Goal: Navigation & Orientation: Find specific page/section

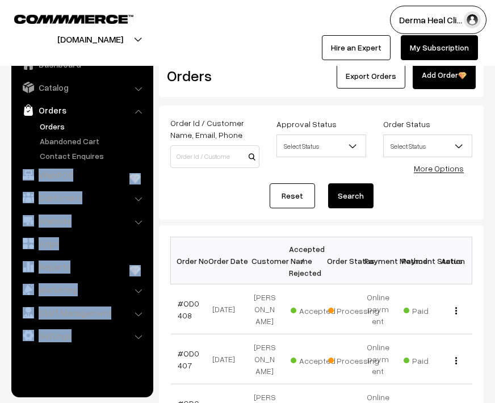
drag, startPoint x: 152, startPoint y: 158, endPoint x: 123, endPoint y: -44, distance: 204.0
click at [123, 0] on html "Thank you for showing interest. Our team will call you shortly. Close dermaheal…" at bounding box center [247, 201] width 495 height 403
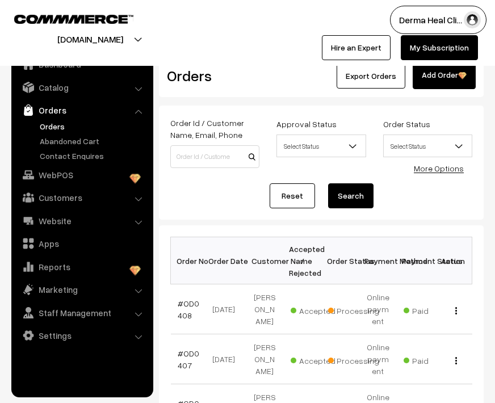
click at [175, 34] on div at bounding box center [121, 30] width 236 height 48
click at [53, 73] on link "Dashboard" at bounding box center [81, 64] width 135 height 20
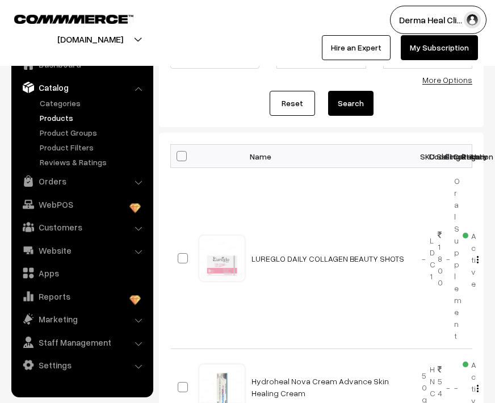
scroll to position [113, 0]
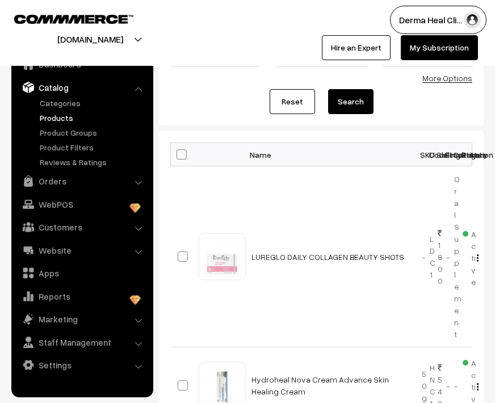
click at [225, 77] on form "Name / SKU / Code Status Select Status Active Inactive Select Status Product Ty…" at bounding box center [321, 70] width 324 height 110
click at [150, 41] on button "[DOMAIN_NAME]" at bounding box center [90, 39] width 145 height 28
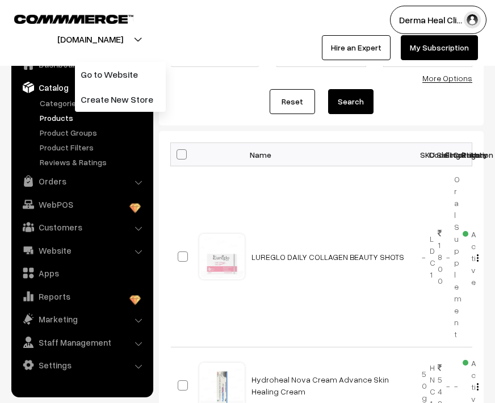
click at [187, 39] on div at bounding box center [121, 30] width 236 height 48
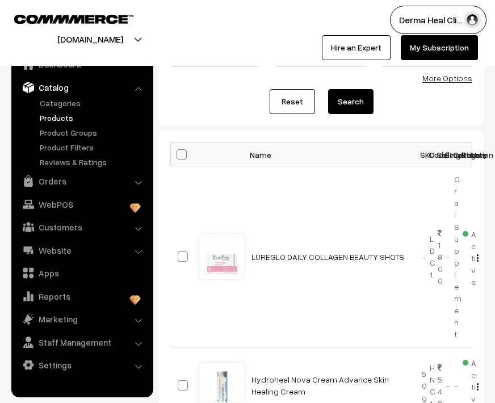
click at [218, 19] on div at bounding box center [121, 30] width 236 height 48
click at [288, 37] on div "Derma Heal Cli… My Profile Refer & Earn Support Sign Out Hire an Expert My Subs…" at bounding box center [373, 33] width 253 height 54
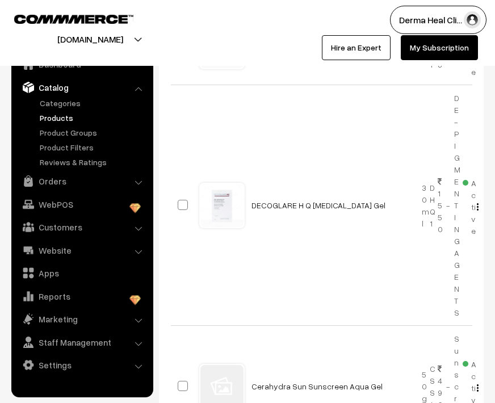
scroll to position [454, 0]
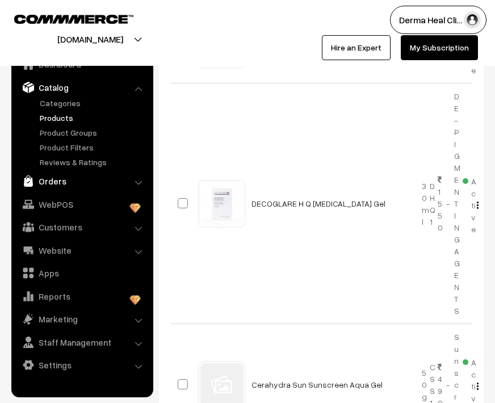
click at [56, 187] on link "Orders" at bounding box center [81, 181] width 135 height 20
